Goal: Transaction & Acquisition: Purchase product/service

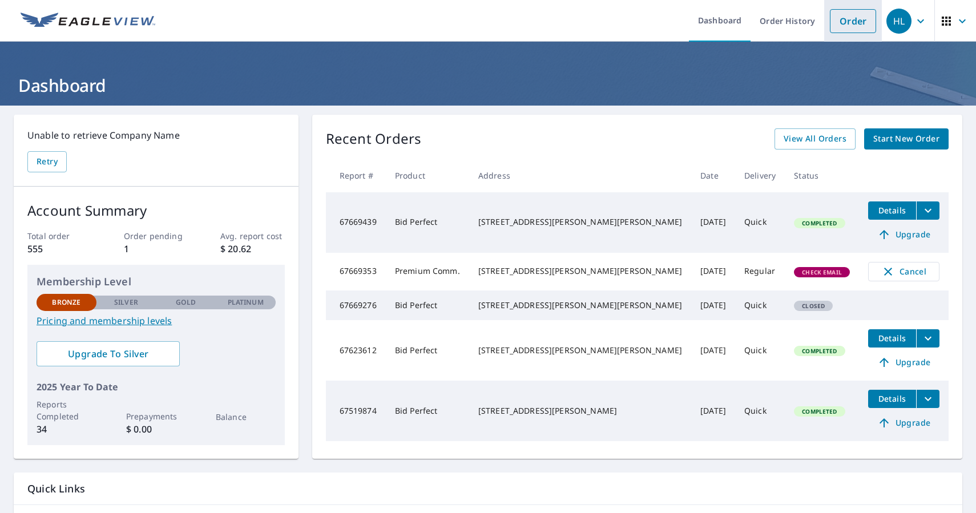
click at [853, 24] on link "Order" at bounding box center [853, 21] width 46 height 24
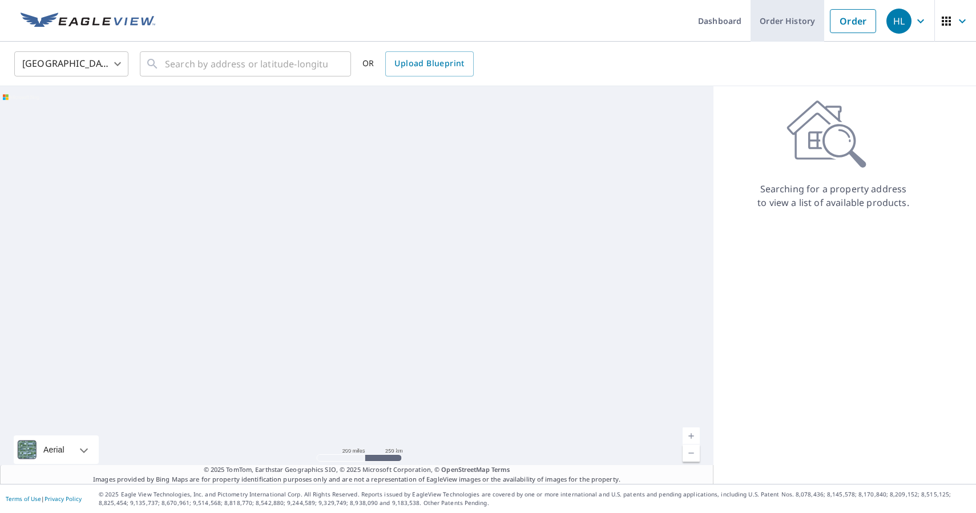
click at [795, 21] on link "Order History" at bounding box center [788, 21] width 74 height 42
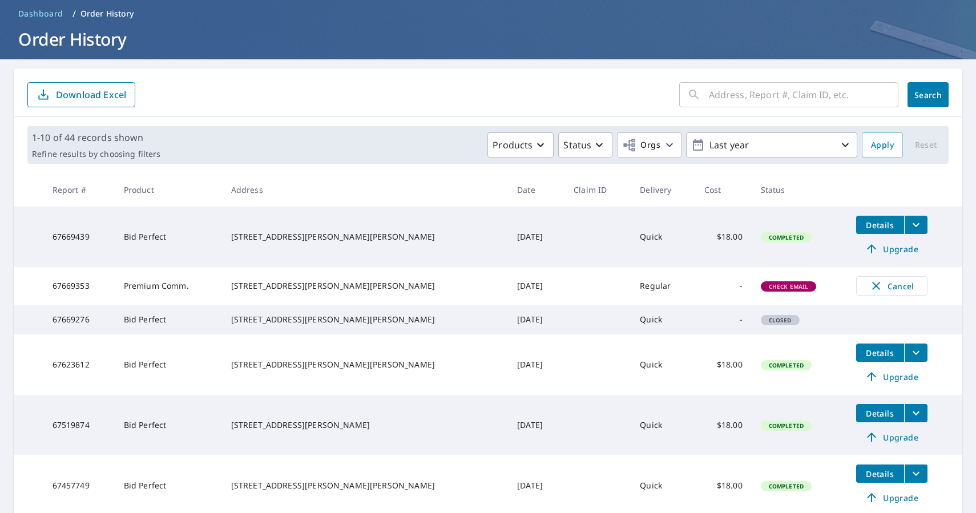
scroll to position [52, 0]
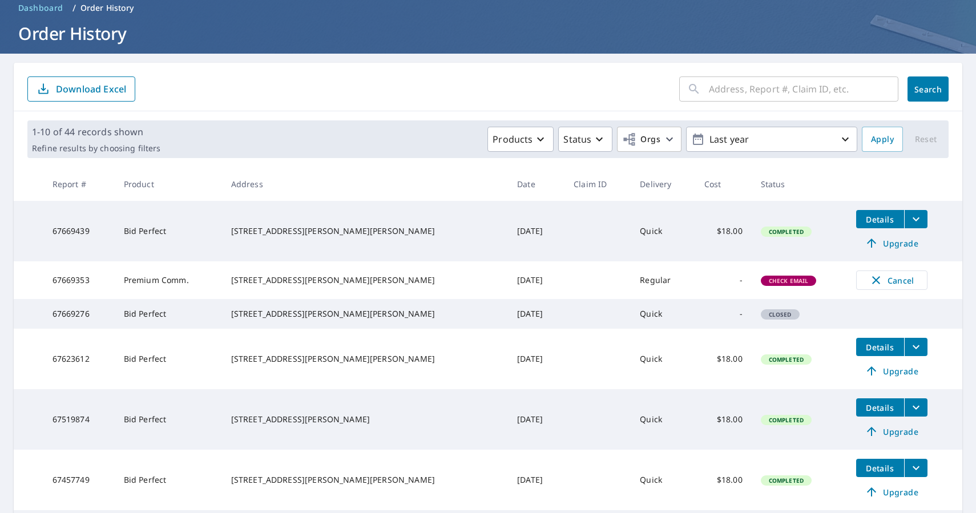
click at [910, 354] on icon "filesDropdownBtn-67623612" at bounding box center [917, 347] width 14 height 14
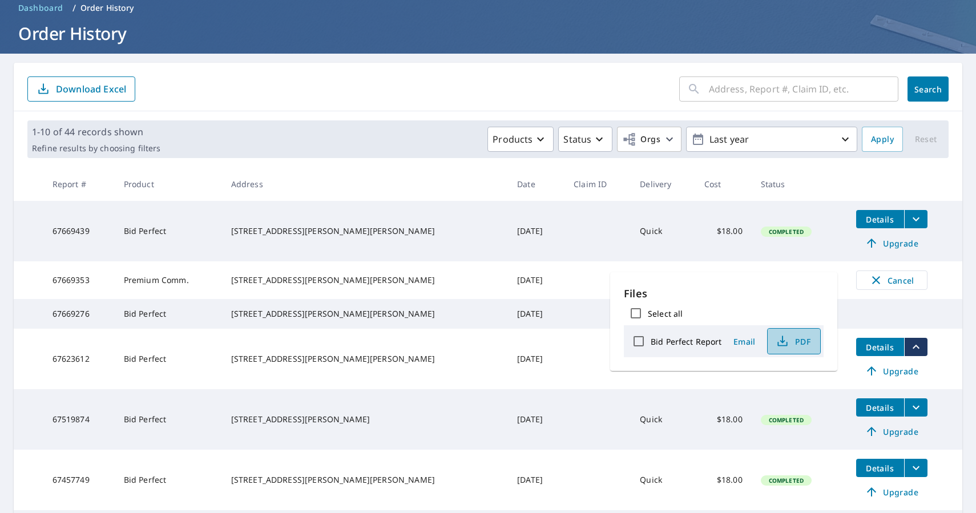
click at [795, 343] on span "PDF" at bounding box center [793, 342] width 37 height 14
click at [52, 11] on span "Dashboard" at bounding box center [40, 7] width 45 height 11
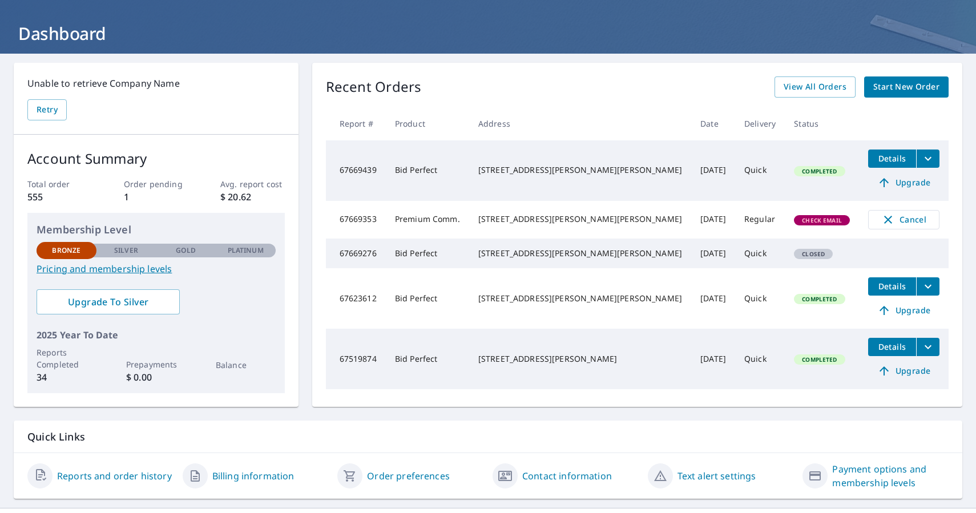
click at [901, 89] on span "Start New Order" at bounding box center [907, 87] width 66 height 14
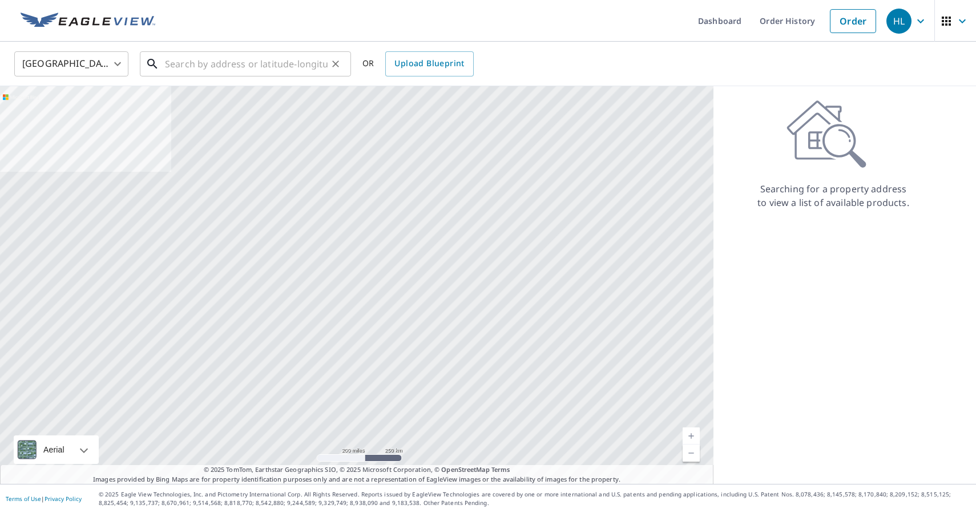
click at [269, 67] on input "text" at bounding box center [246, 64] width 163 height 32
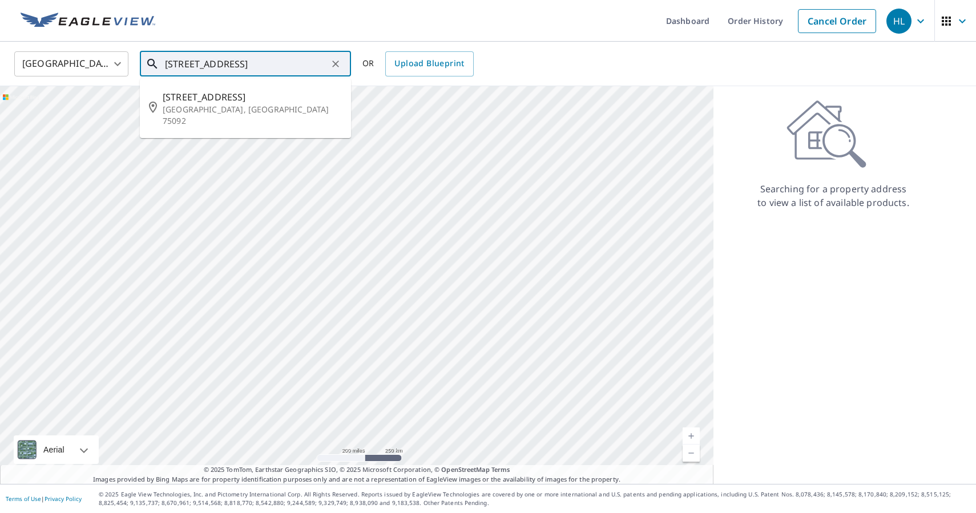
type input "[STREET_ADDRESS]"
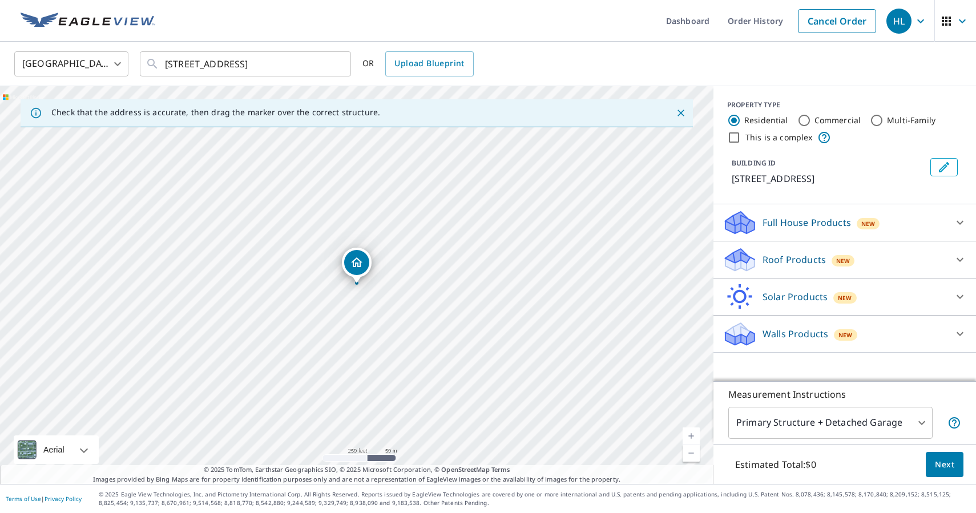
click at [792, 255] on p "Roof Products" at bounding box center [794, 260] width 63 height 14
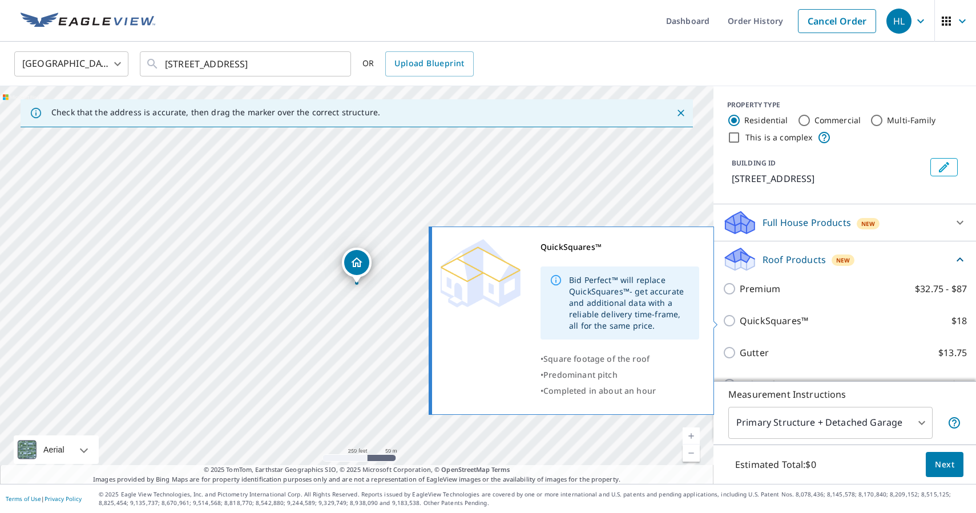
click at [734, 319] on input "QuickSquares™ $18" at bounding box center [731, 321] width 17 height 14
checkbox input "true"
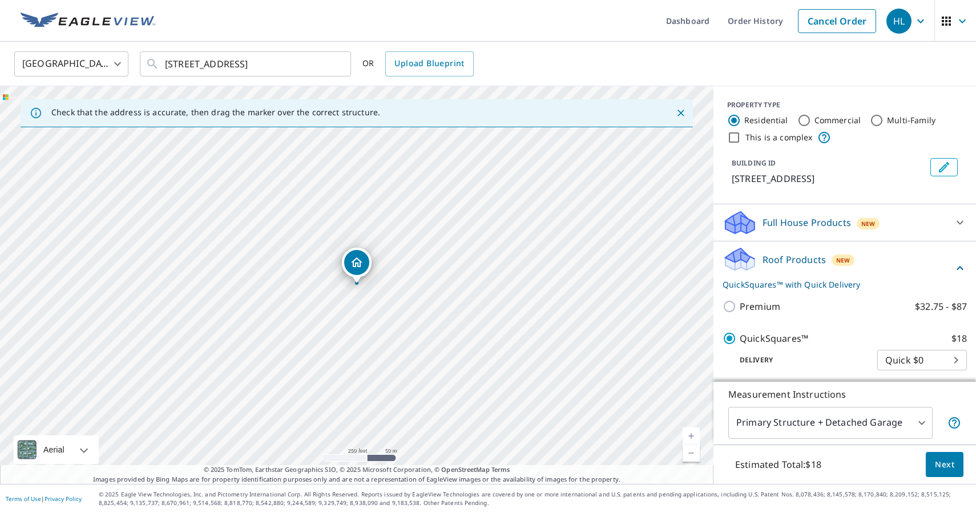
click at [940, 468] on span "Next" at bounding box center [944, 465] width 19 height 14
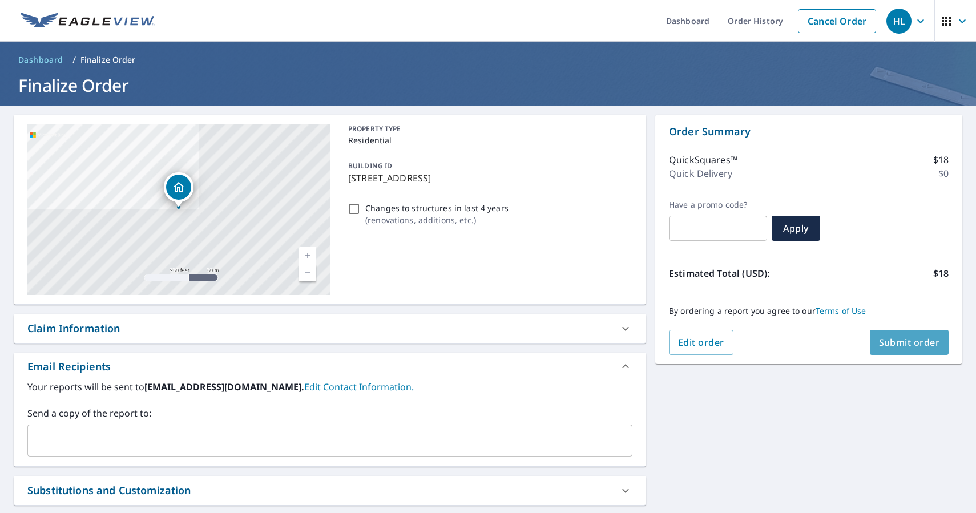
click at [938, 340] on span "Submit order" at bounding box center [909, 342] width 61 height 13
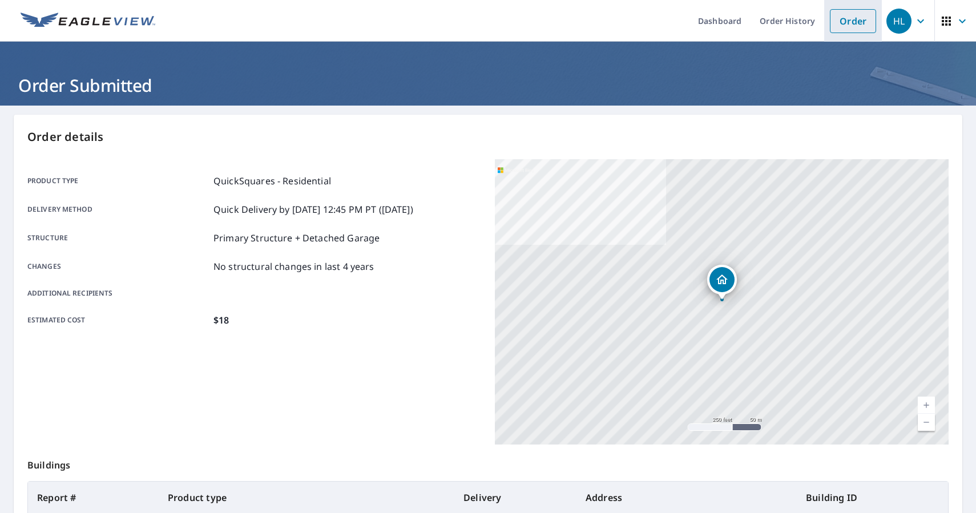
click at [851, 27] on link "Order" at bounding box center [853, 21] width 46 height 24
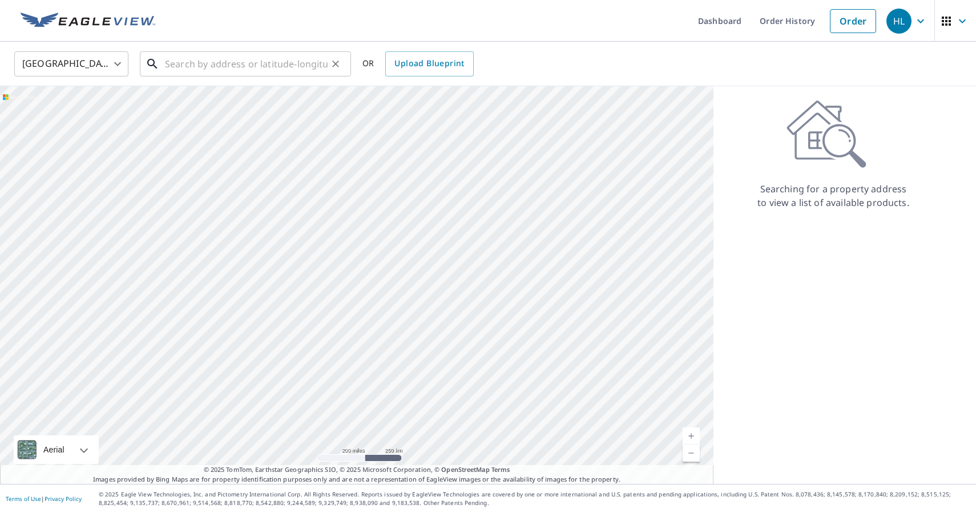
click at [306, 61] on input "text" at bounding box center [246, 64] width 163 height 32
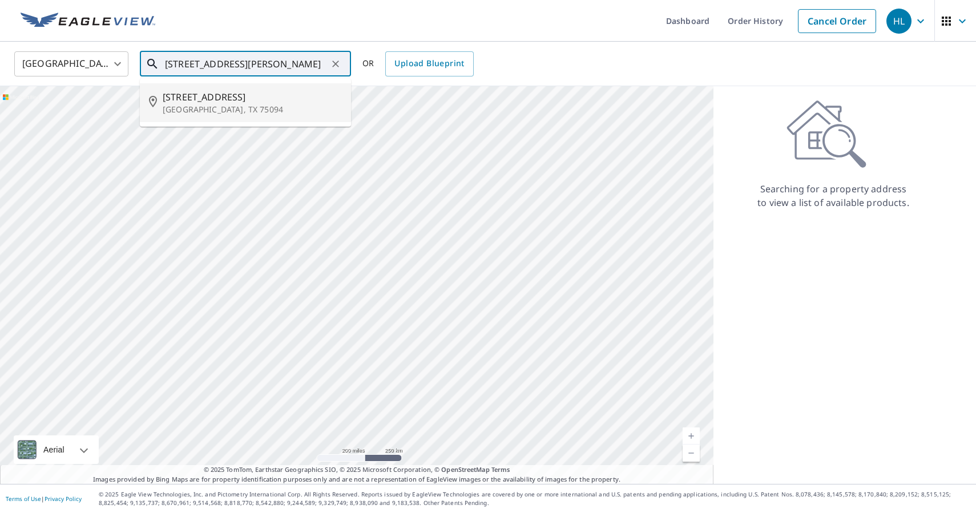
click at [256, 104] on p "[GEOGRAPHIC_DATA], TX 75094" at bounding box center [252, 109] width 179 height 11
type input "[STREET_ADDRESS][PERSON_NAME]"
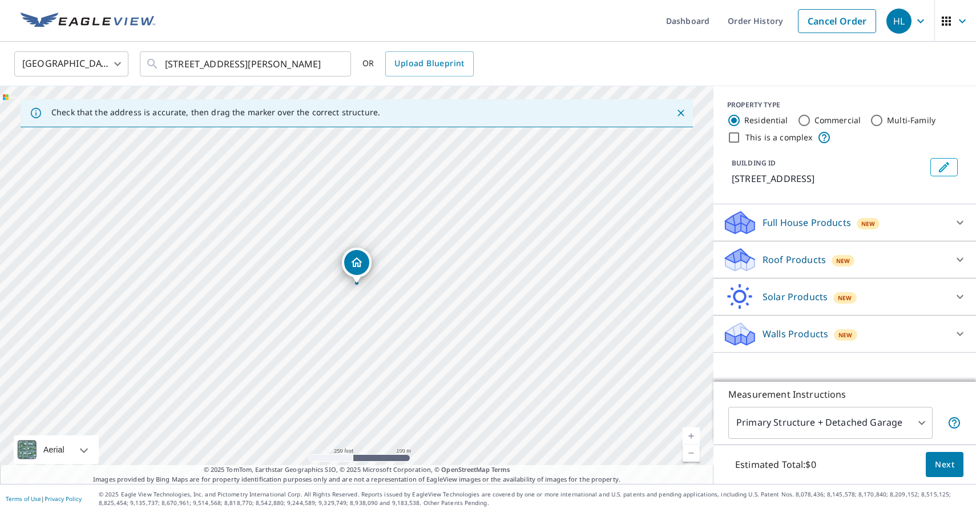
click at [801, 264] on p "Roof Products" at bounding box center [794, 260] width 63 height 14
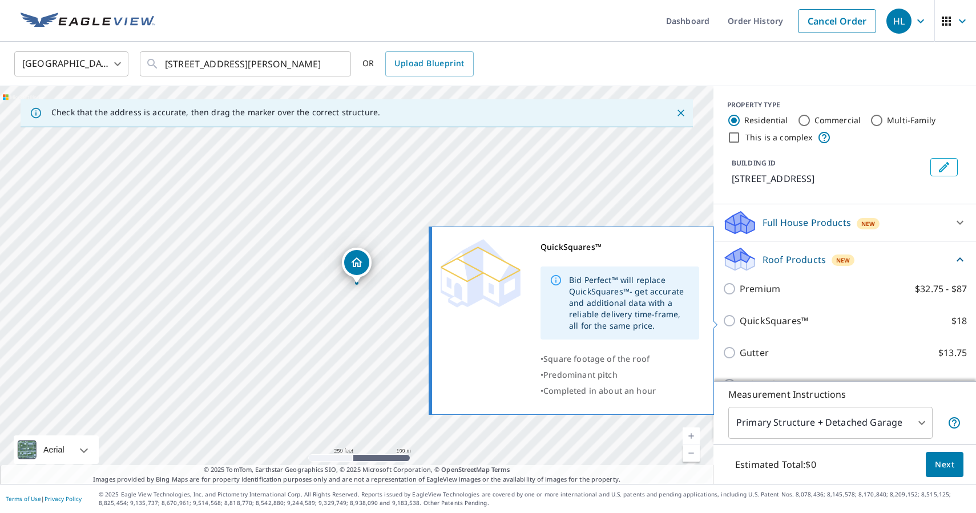
click at [724, 319] on input "QuickSquares™ $18" at bounding box center [731, 321] width 17 height 14
checkbox input "true"
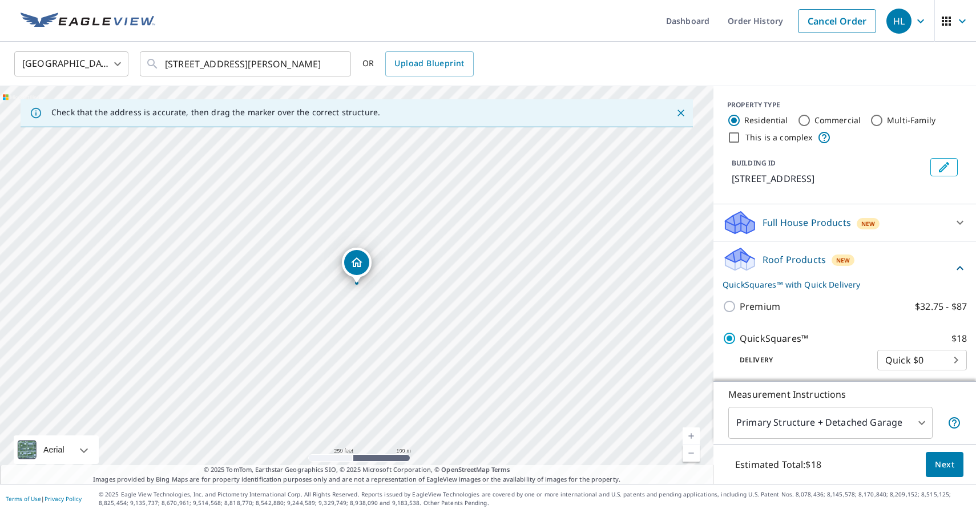
click at [947, 464] on span "Next" at bounding box center [944, 465] width 19 height 14
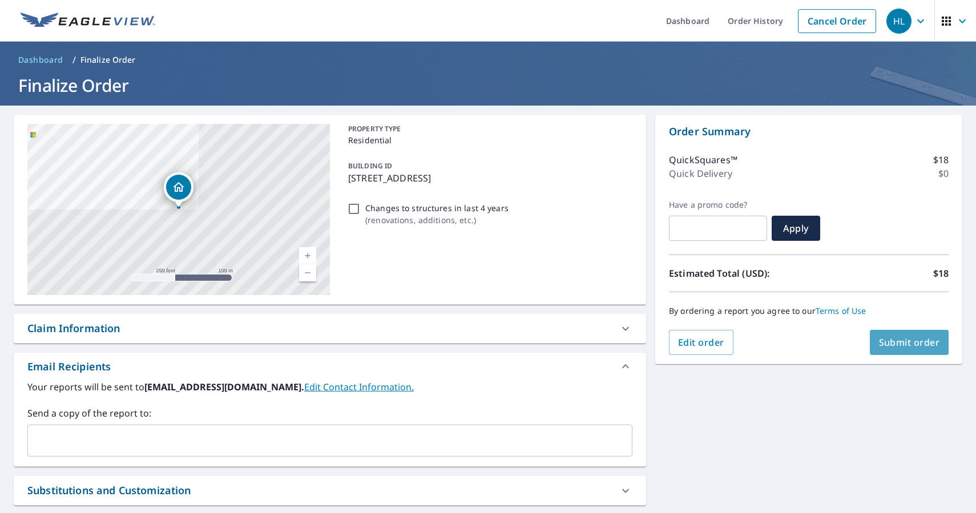
click at [898, 348] on span "Submit order" at bounding box center [909, 342] width 61 height 13
